Goal: Task Accomplishment & Management: Manage account settings

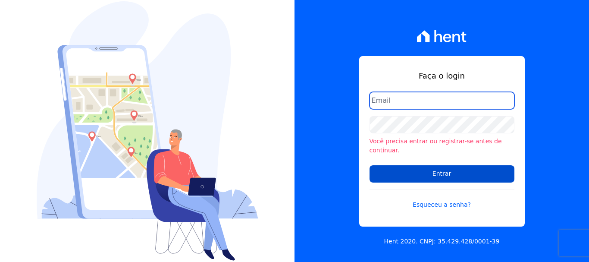
type input "[PERSON_NAME][EMAIL_ADDRESS][DOMAIN_NAME]"
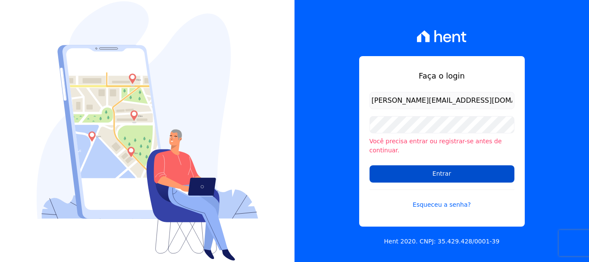
click at [495, 173] on input "Entrar" at bounding box center [442, 173] width 145 height 17
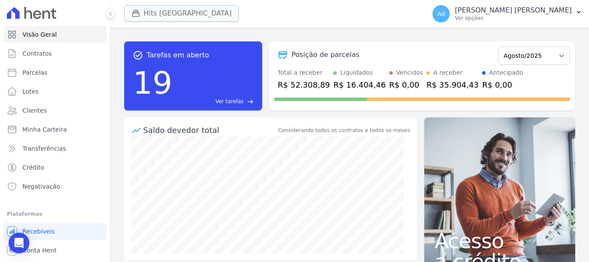
click at [150, 13] on button "Hits [GEOGRAPHIC_DATA]" at bounding box center [181, 13] width 115 height 16
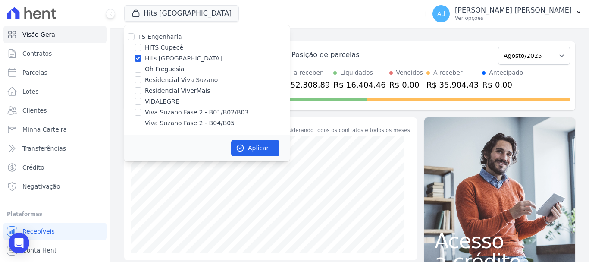
click at [145, 57] on label "Hits [GEOGRAPHIC_DATA]" at bounding box center [183, 58] width 77 height 9
click at [141, 57] on input "Hits [GEOGRAPHIC_DATA]" at bounding box center [138, 58] width 7 height 7
checkbox input "false"
click at [140, 67] on input "Oh Freguesia" at bounding box center [138, 69] width 7 height 7
checkbox input "true"
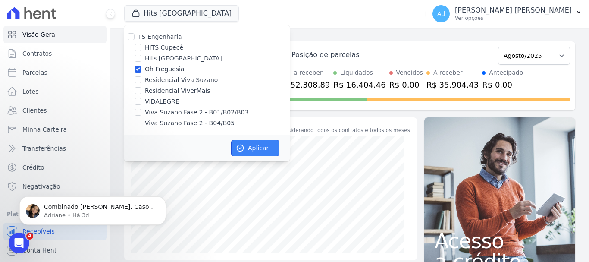
click at [236, 145] on icon "button" at bounding box center [240, 148] width 9 height 9
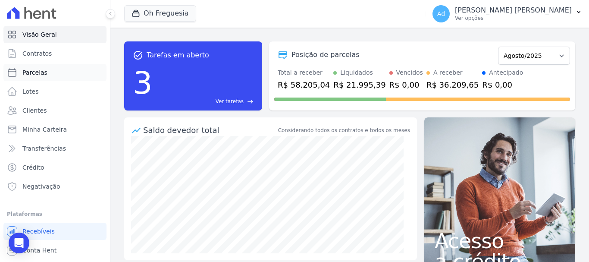
click at [53, 76] on link "Parcelas" at bounding box center [54, 72] width 103 height 17
select select
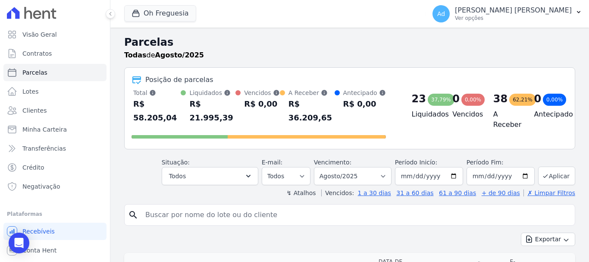
click at [196, 206] on input "search" at bounding box center [355, 214] width 431 height 17
type input "074"
select select
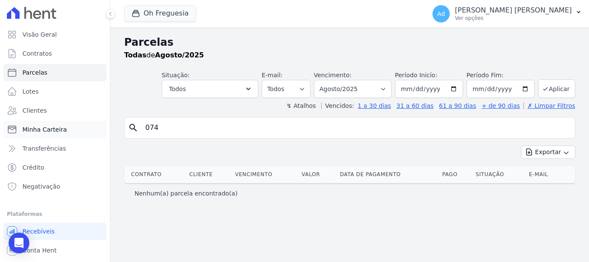
drag, startPoint x: 199, startPoint y: 126, endPoint x: 83, endPoint y: 121, distance: 116.1
click at [83, 121] on div "Visão Geral Contratos [GEOGRAPHIC_DATA] Lotes Clientes Minha Carteira Transferê…" at bounding box center [294, 131] width 589 height 262
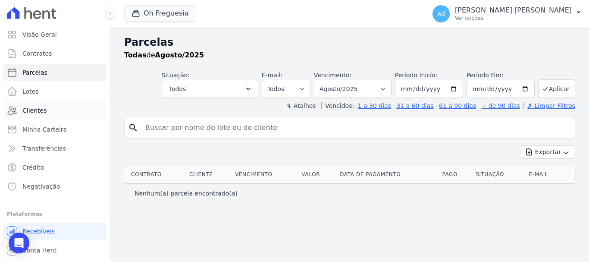
click at [40, 113] on span "Clientes" at bounding box center [34, 110] width 24 height 9
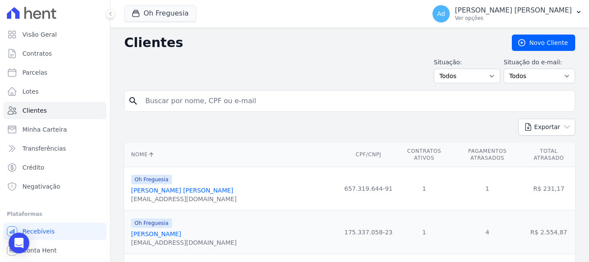
click at [232, 103] on input "search" at bounding box center [355, 100] width 431 height 17
type input "nathalia"
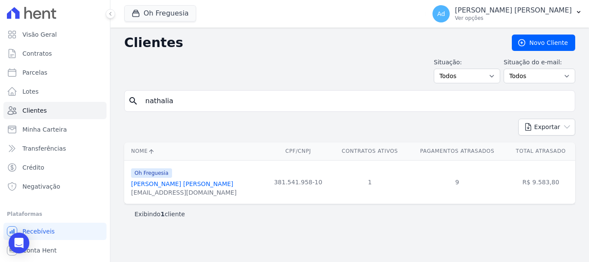
click at [188, 184] on link "[PERSON_NAME] [PERSON_NAME]" at bounding box center [182, 183] width 102 height 7
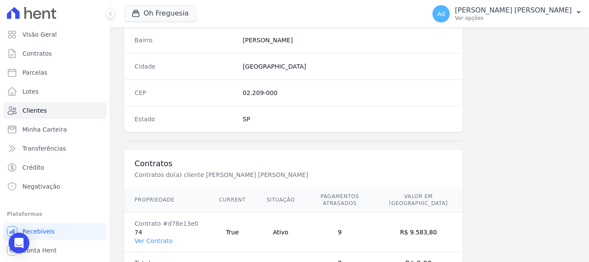
scroll to position [545, 0]
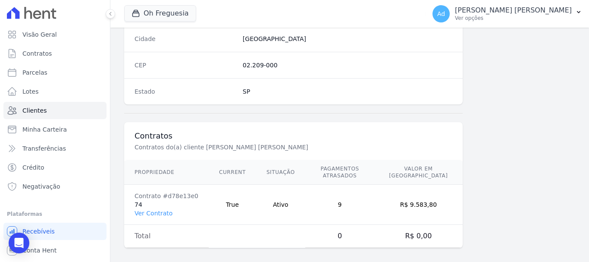
click at [154, 234] on td "Total" at bounding box center [166, 236] width 85 height 23
click at [152, 210] on link "Ver Contrato" at bounding box center [154, 213] width 38 height 7
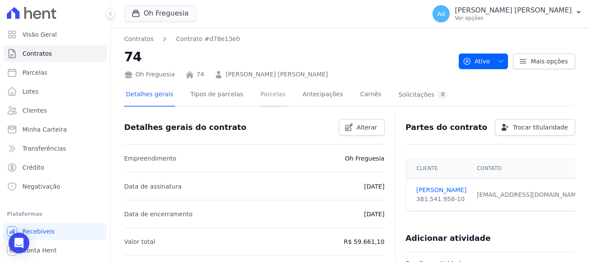
click at [270, 91] on link "Parcelas" at bounding box center [273, 95] width 28 height 23
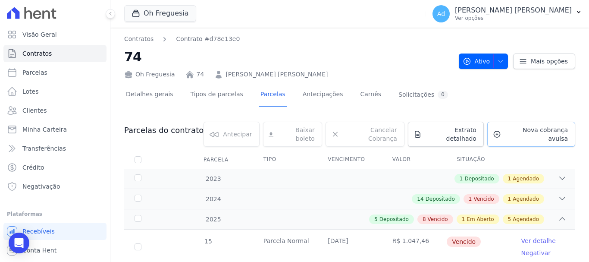
click at [524, 131] on span "Nova cobrança avulsa" at bounding box center [536, 133] width 63 height 17
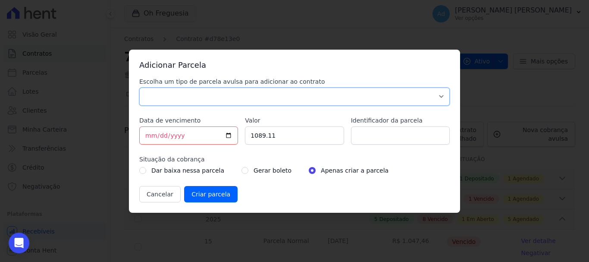
click at [273, 96] on select "Parcela Normal Sinal Caução Intercalada Chaves Pré Chaves Pós Chaves Taxas Quit…" at bounding box center [294, 97] width 311 height 18
select select "standard"
click at [139, 88] on select "Parcela Normal Sinal Caução Intercalada Chaves Pré Chaves Pós Chaves Taxas Quit…" at bounding box center [294, 97] width 311 height 18
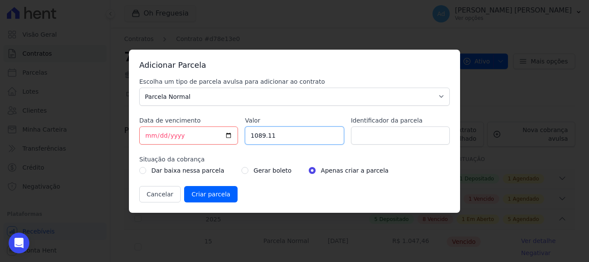
click at [294, 139] on input "1089.11" at bounding box center [294, 135] width 99 height 18
type input "1"
type input "1130.94"
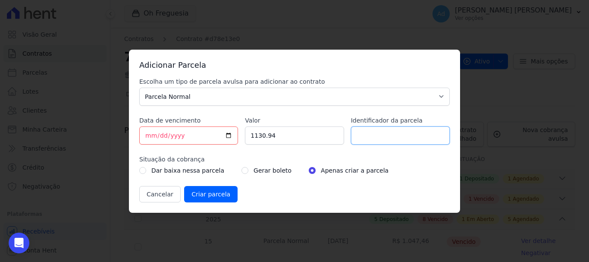
click at [368, 142] on input "Identificador da parcela" at bounding box center [400, 135] width 99 height 18
type input "ref junho2025"
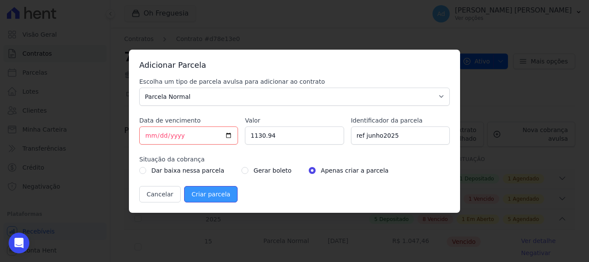
click at [220, 199] on input "Criar parcela" at bounding box center [210, 194] width 53 height 16
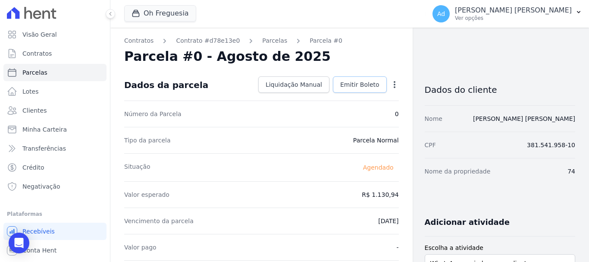
click at [363, 90] on link "Emitir Boleto" at bounding box center [360, 84] width 54 height 16
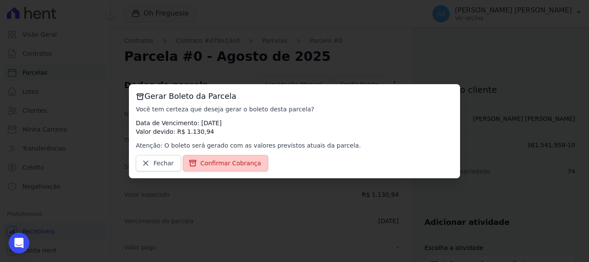
click at [234, 163] on span "Confirmar Cobrança" at bounding box center [231, 163] width 61 height 9
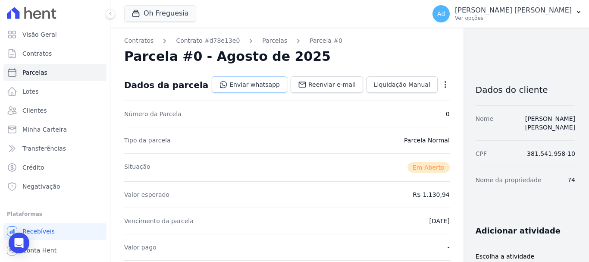
click at [236, 85] on link "Enviar whatsapp" at bounding box center [249, 84] width 75 height 16
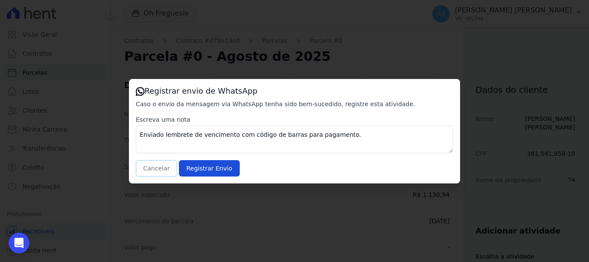
click at [157, 166] on button "Cancelar" at bounding box center [156, 168] width 41 height 16
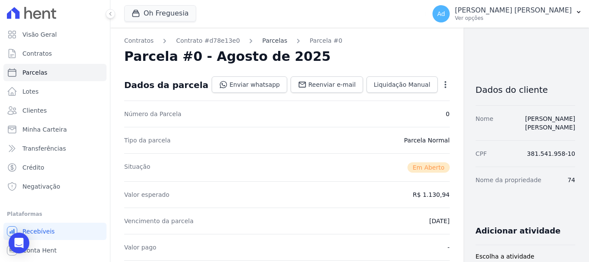
click at [267, 39] on link "Parcelas" at bounding box center [274, 40] width 25 height 9
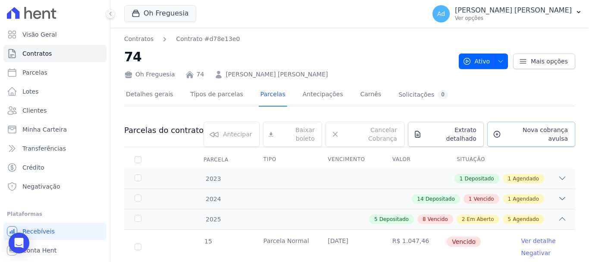
click at [505, 129] on span "Nova cobrança avulsa" at bounding box center [536, 133] width 63 height 17
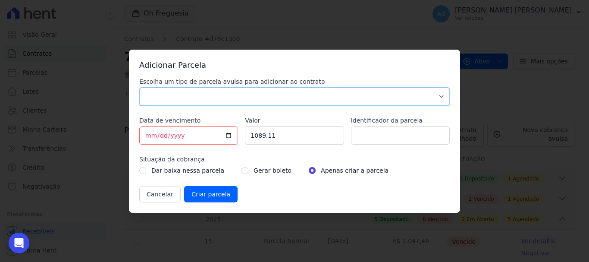
click at [289, 100] on select "Parcela Normal Sinal Caução Intercalada Chaves Pré Chaves Pós Chaves Taxas Quit…" at bounding box center [294, 97] width 311 height 18
select select "standard"
click at [139, 88] on select "Parcela Normal Sinal Caução Intercalada Chaves Pré Chaves Pós Chaves Taxas Quit…" at bounding box center [294, 97] width 311 height 18
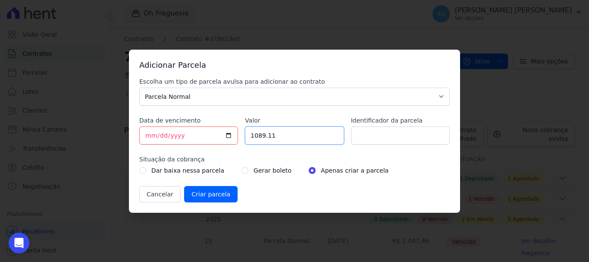
drag, startPoint x: 304, startPoint y: 137, endPoint x: 217, endPoint y: 130, distance: 87.4
click at [217, 130] on div "Escolha um tipo de parcela avulsa para adicionar ao contrato Parcela Normal Sin…" at bounding box center [294, 139] width 311 height 125
type input "1119.96"
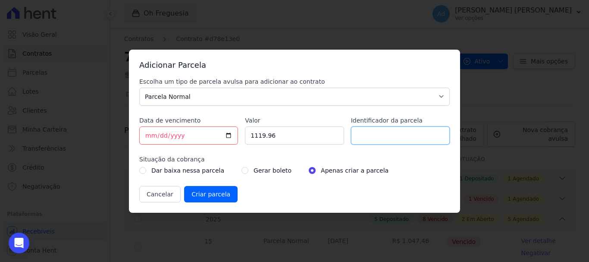
click at [402, 135] on input "Identificador da parcela" at bounding box center [400, 135] width 99 height 18
type input "ref julho 2025"
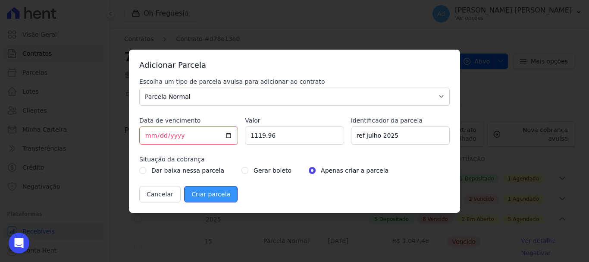
click at [217, 196] on input "Criar parcela" at bounding box center [210, 194] width 53 height 16
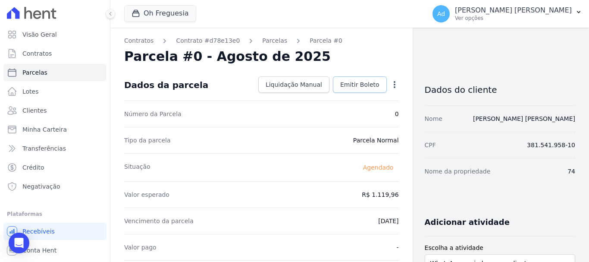
click at [354, 91] on link "Emitir Boleto" at bounding box center [360, 84] width 54 height 16
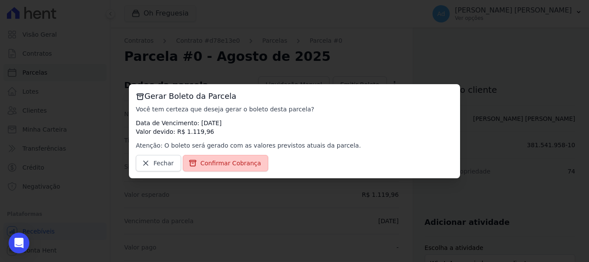
click at [242, 167] on span "Confirmar Cobrança" at bounding box center [231, 163] width 61 height 9
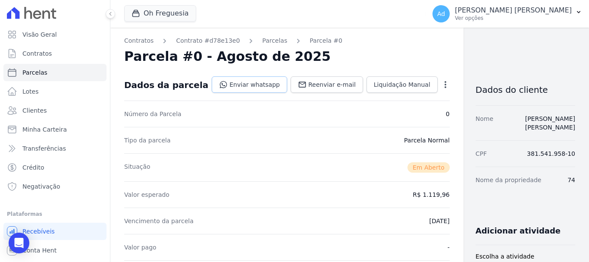
click at [232, 88] on link "Enviar whatsapp" at bounding box center [249, 84] width 75 height 16
